Goal: Find specific page/section

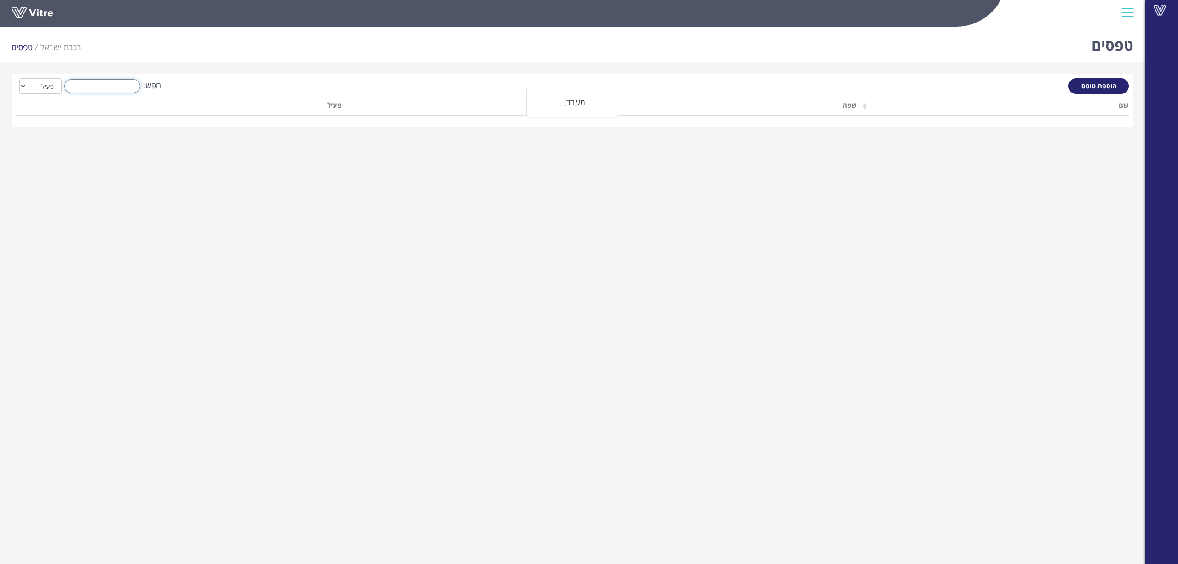
click at [113, 82] on input "חפש:" at bounding box center [102, 86] width 76 height 14
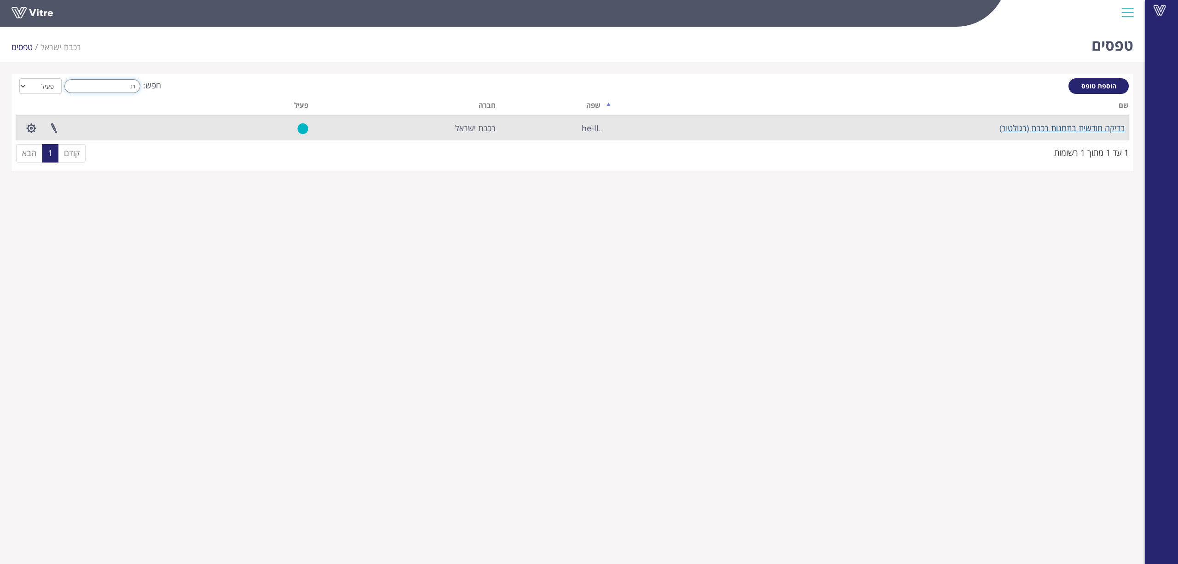
type input "רג"
click at [1060, 131] on link "בדיקה חודשית בתחנות רכבת (רגולטור)" at bounding box center [1062, 127] width 126 height 11
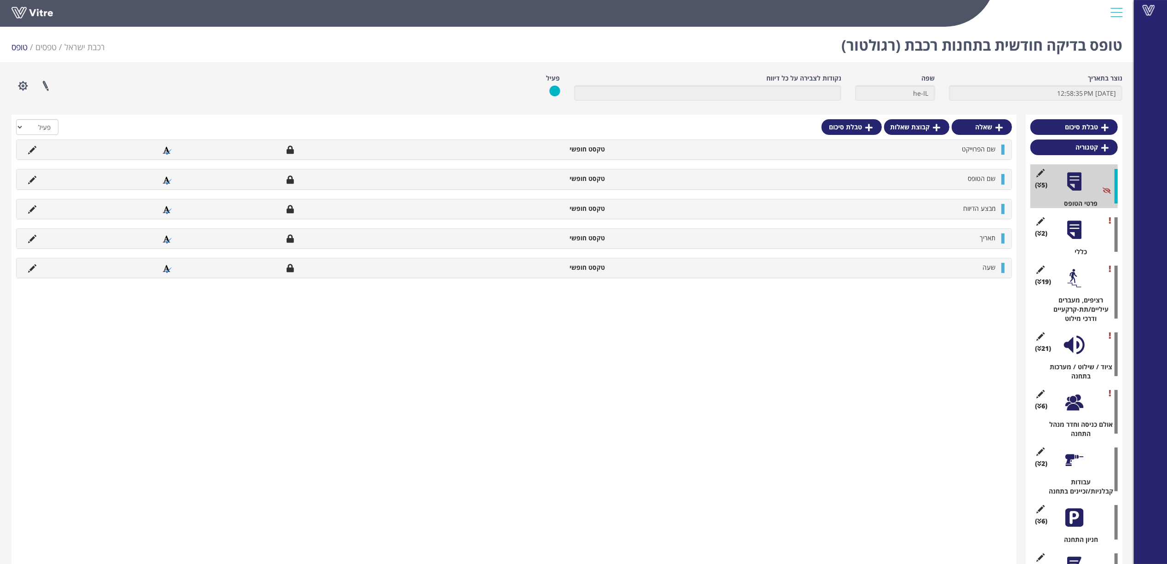
click at [1062, 231] on div "(2 ) כללי" at bounding box center [1074, 235] width 87 height 44
click at [1076, 229] on div at bounding box center [1074, 229] width 21 height 21
